Goal: Task Accomplishment & Management: Complete application form

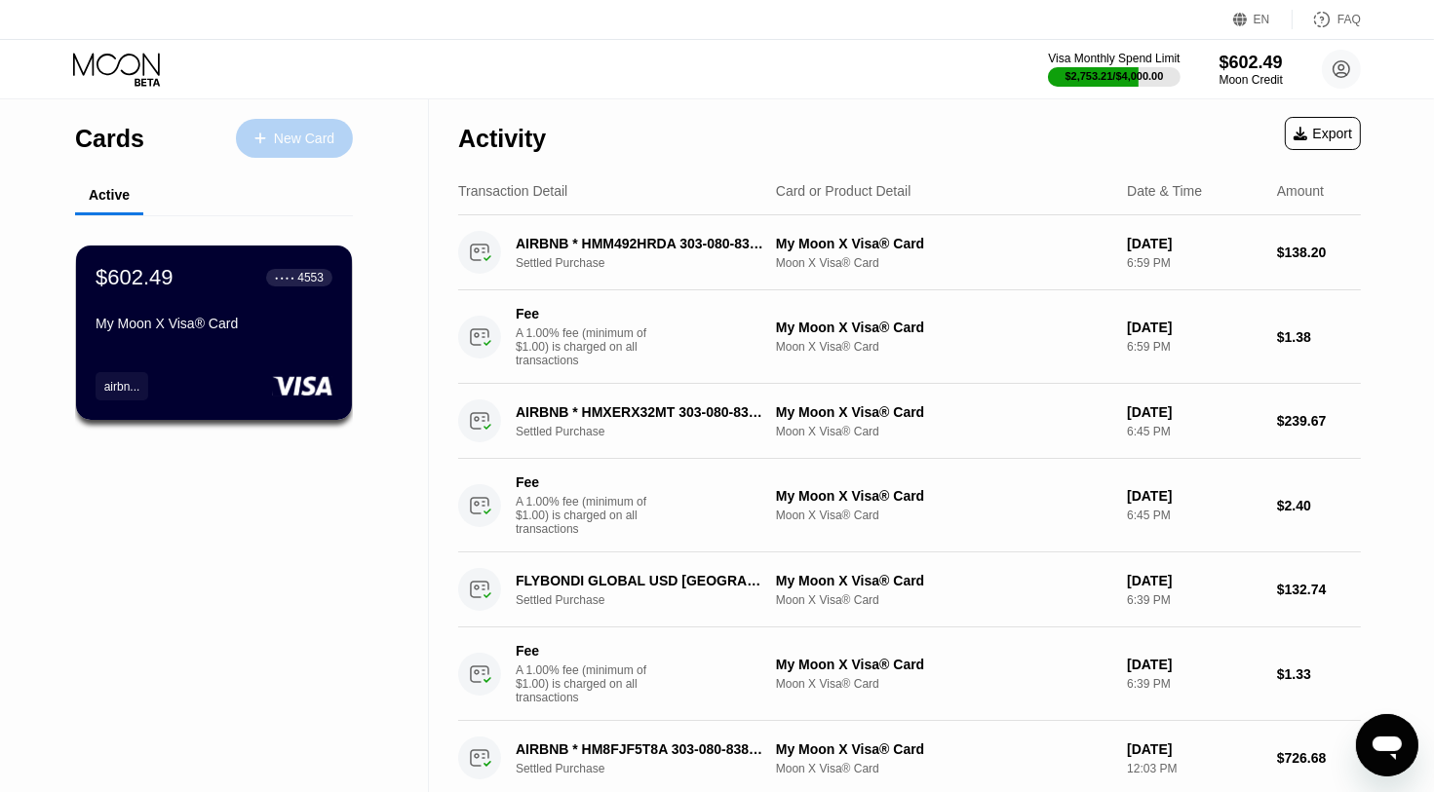
click at [281, 137] on div "New Card" at bounding box center [304, 139] width 60 height 17
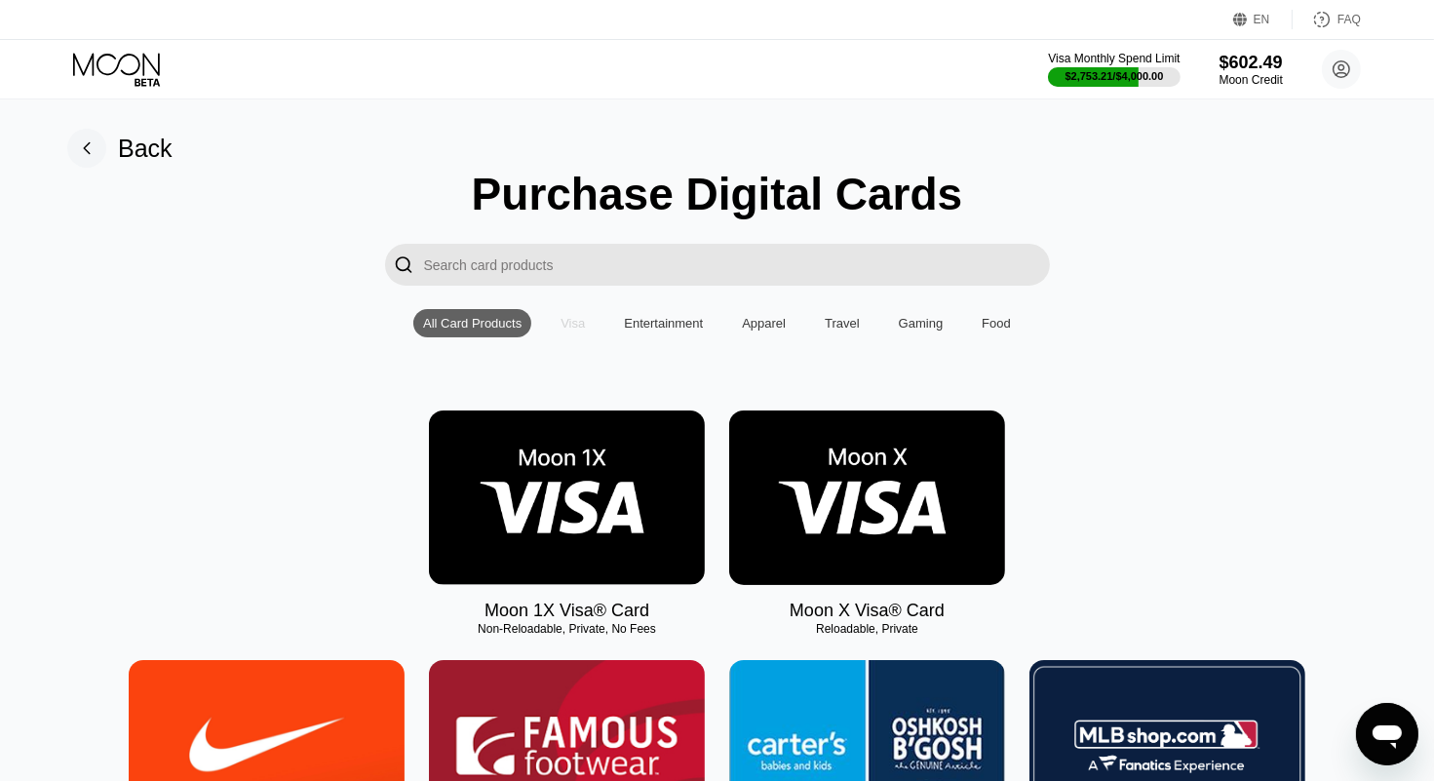
click at [574, 318] on div "Visa" at bounding box center [572, 323] width 24 height 15
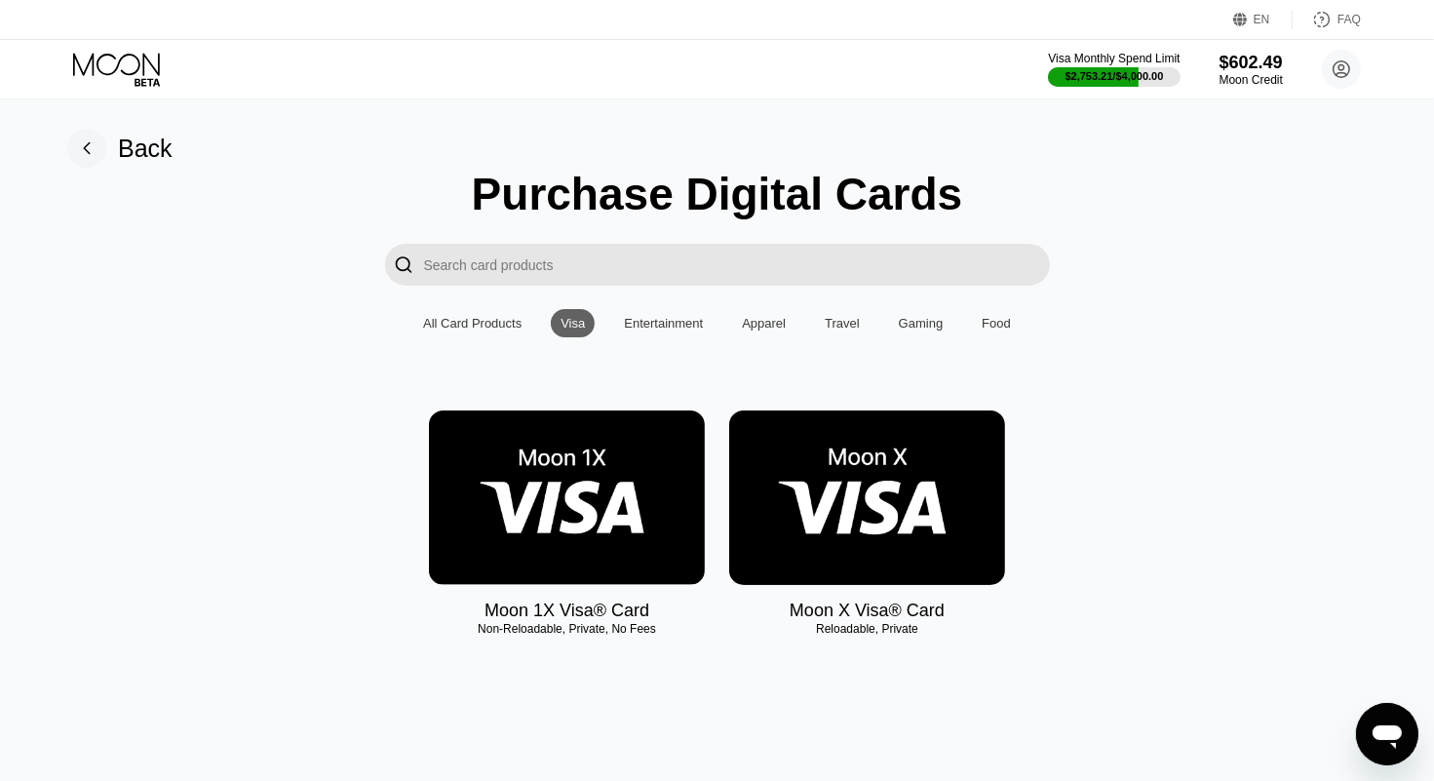
scroll to position [62, 0]
click at [850, 320] on div "Travel" at bounding box center [842, 323] width 35 height 15
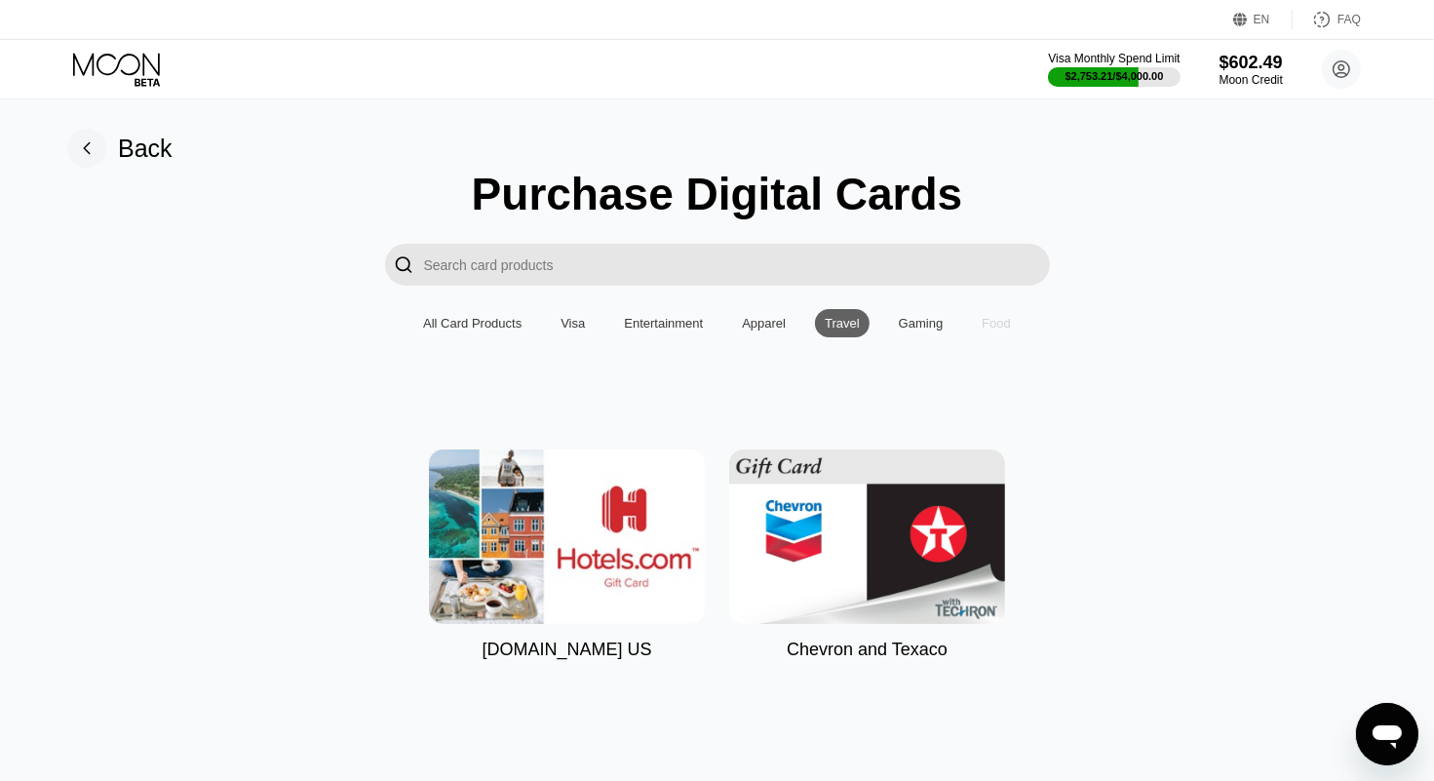
click at [988, 318] on div "Food" at bounding box center [996, 323] width 29 height 15
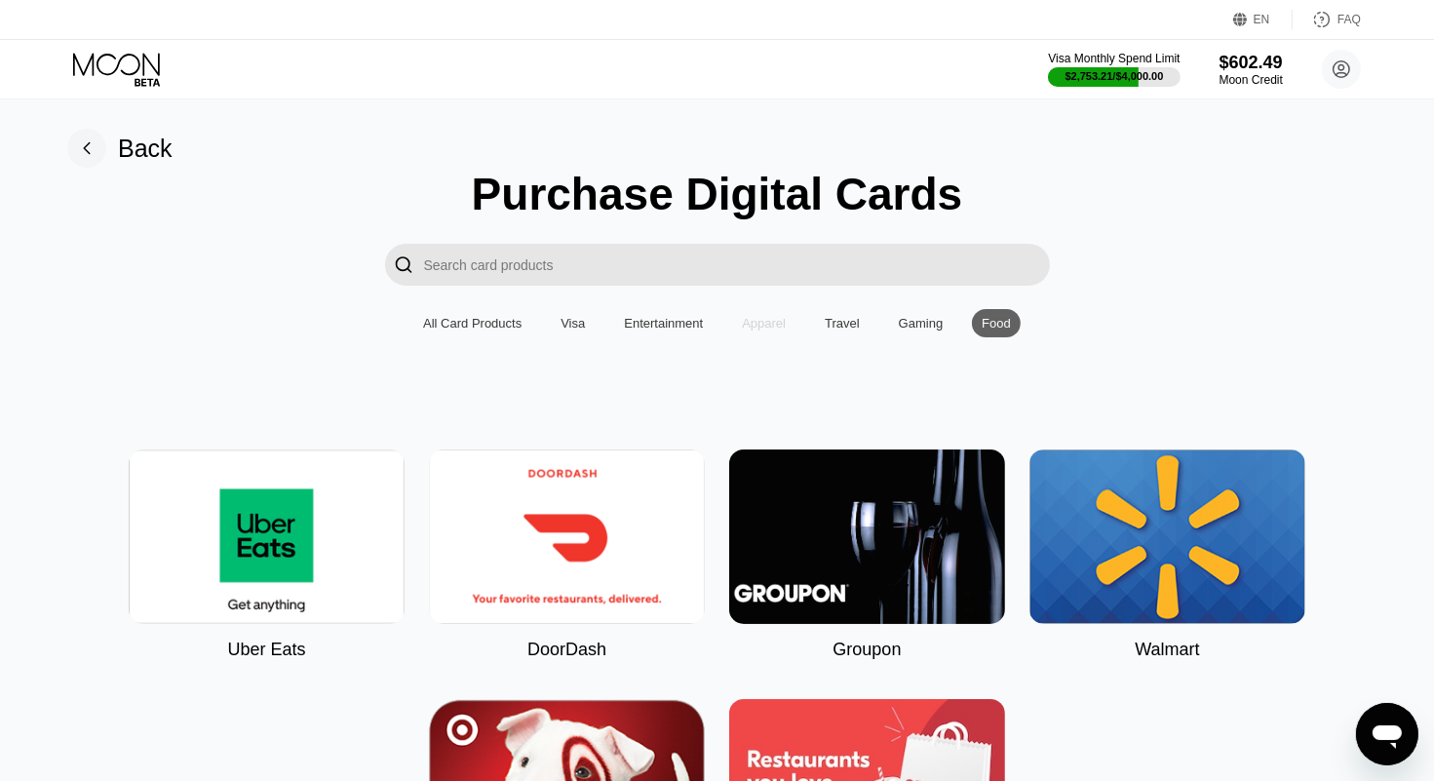
click at [778, 316] on div "Apparel" at bounding box center [764, 323] width 44 height 15
